Goal: Task Accomplishment & Management: Manage account settings

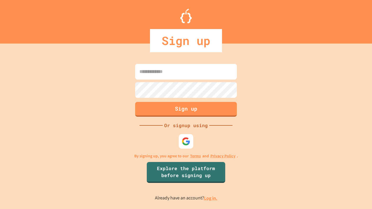
click at [211, 198] on link "Log in." at bounding box center [210, 198] width 13 height 6
